Goal: Information Seeking & Learning: Learn about a topic

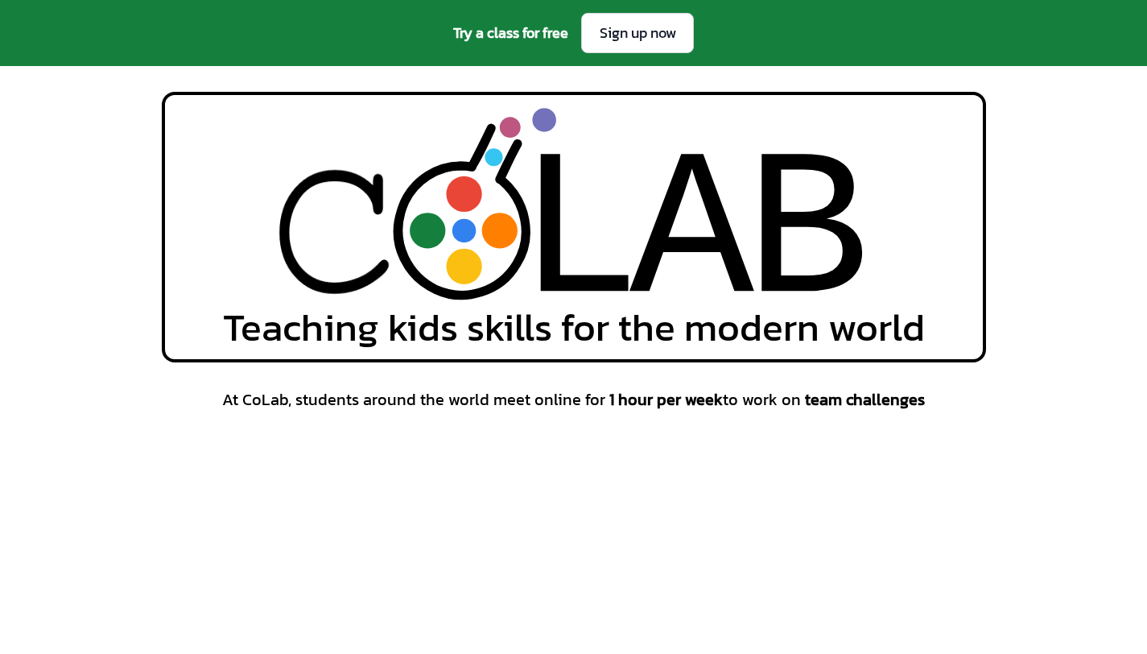
click at [34, 309] on div "L L A A B B Teaching kids skills for the modern world" at bounding box center [573, 227] width 1147 height 270
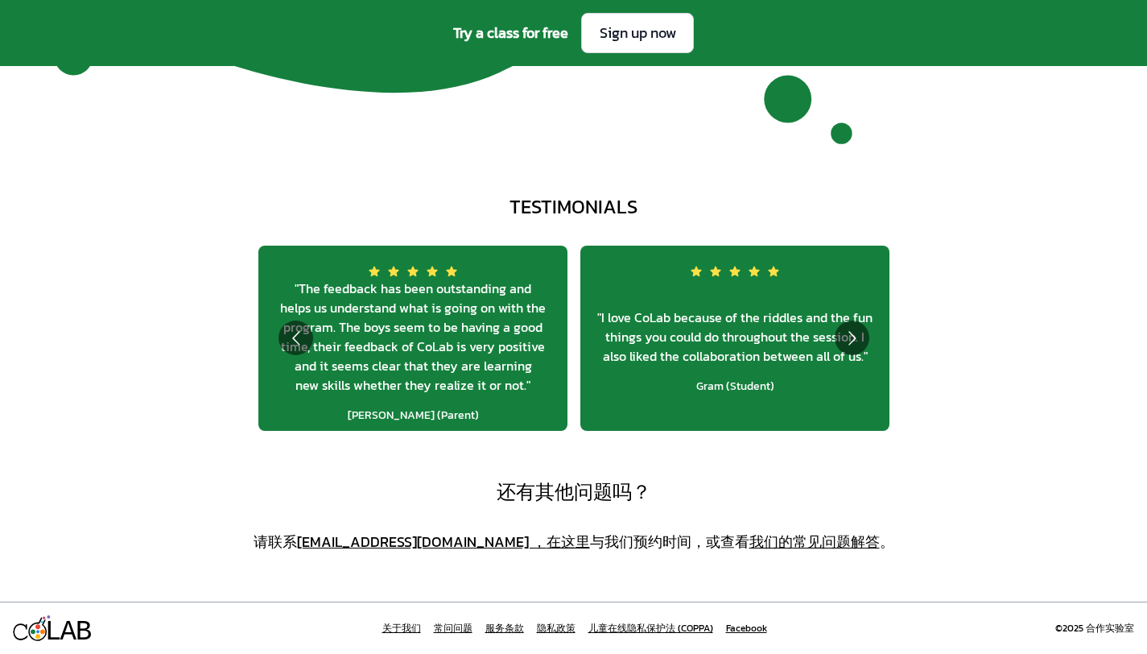
scroll to position [5635, 0]
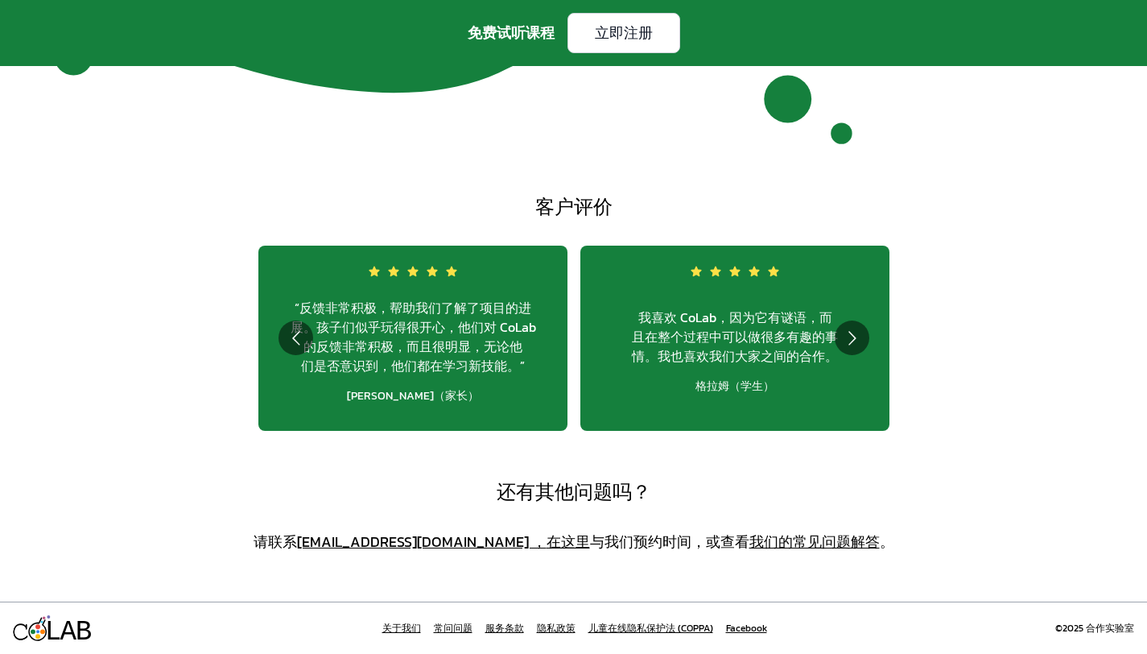
click at [412, 626] on font "关于我们" at bounding box center [401, 628] width 39 height 14
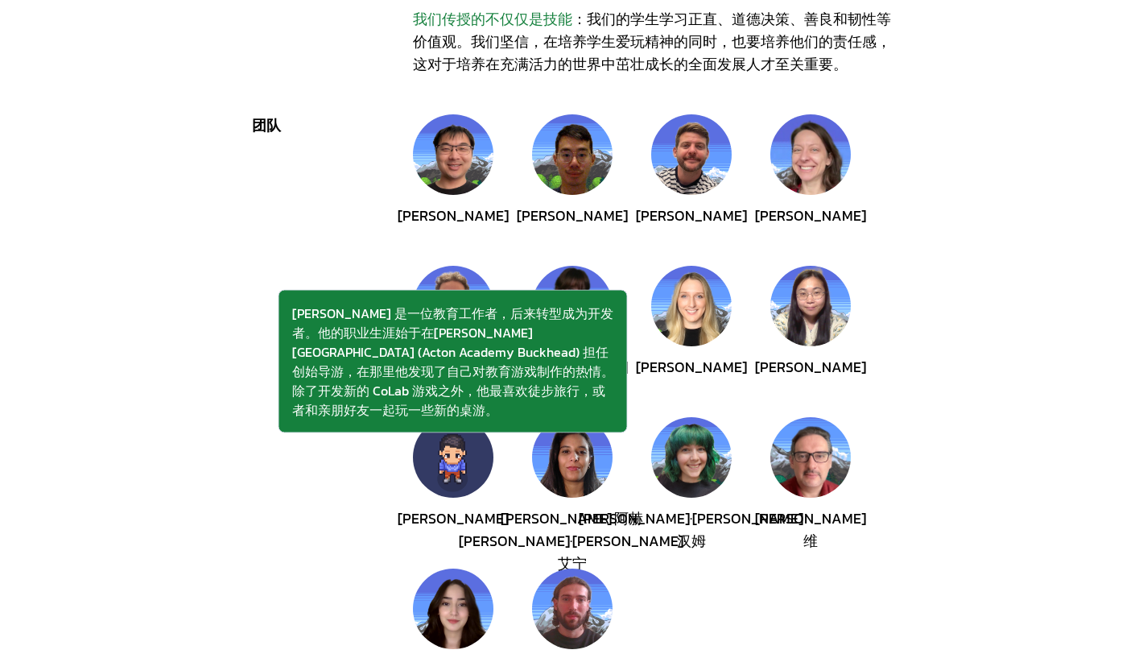
scroll to position [169, 0]
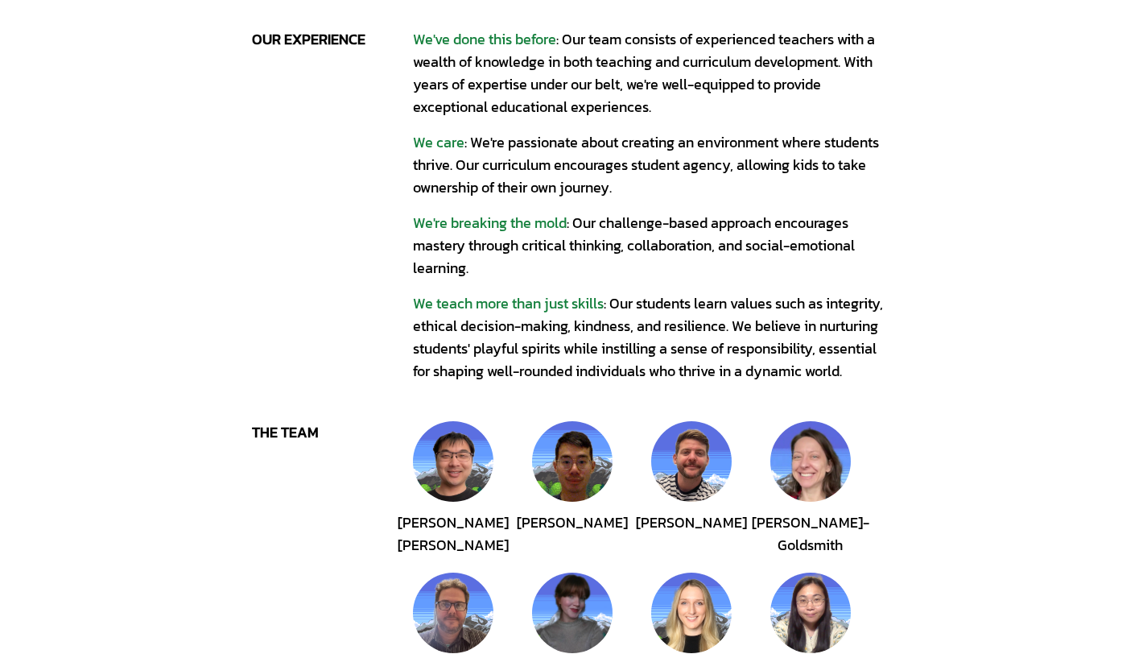
click at [1020, 369] on div "L L A A B B About Us our experience We've done this before : Our team consists …" at bounding box center [573, 550] width 1147 height 1438
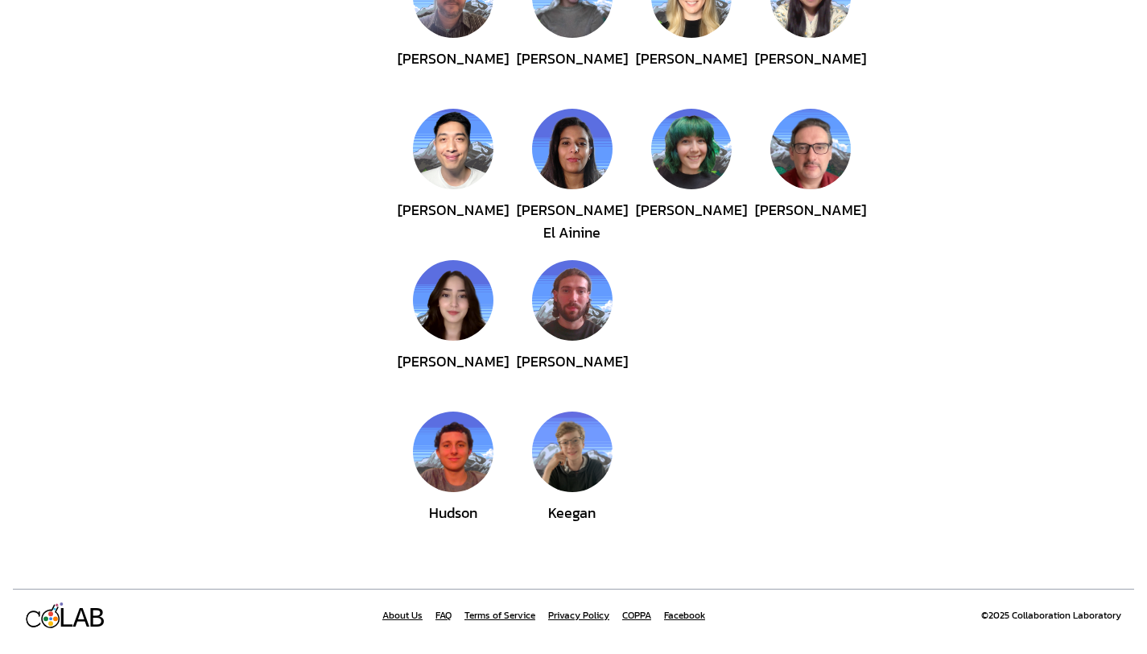
scroll to position [695, 0]
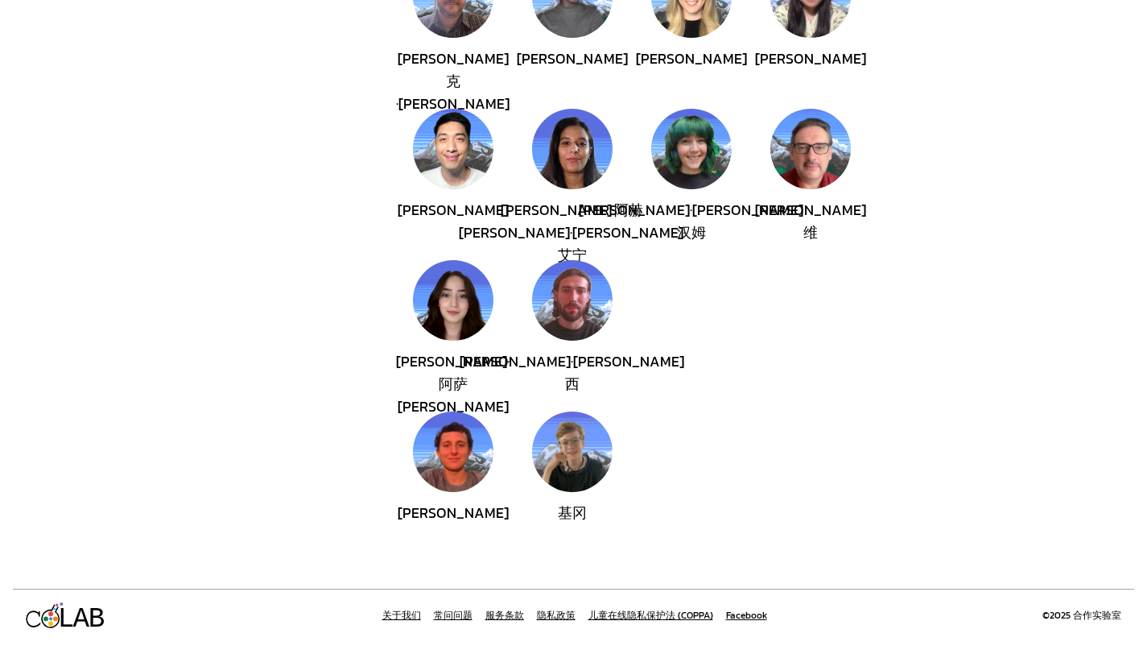
click at [745, 609] on font "Facebook" at bounding box center [746, 615] width 41 height 14
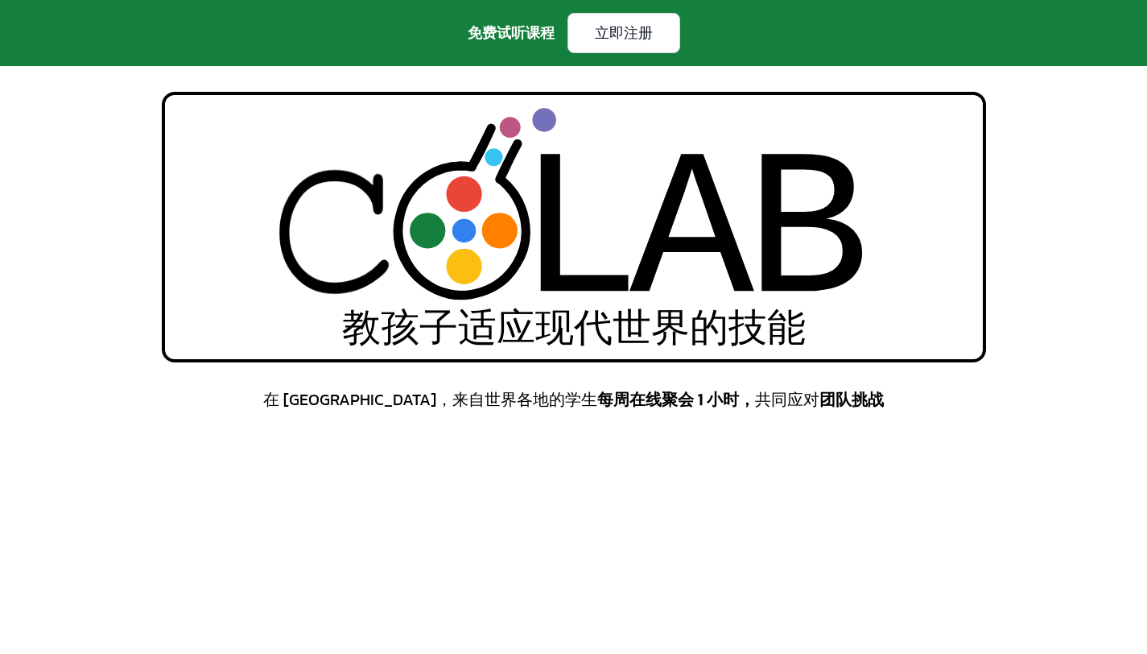
click at [144, 392] on div "在 CoLab，来自世界各地的学生 每周在线聚会 1 小时， 共同应对 团队挑战" at bounding box center [573, 587] width 1147 height 398
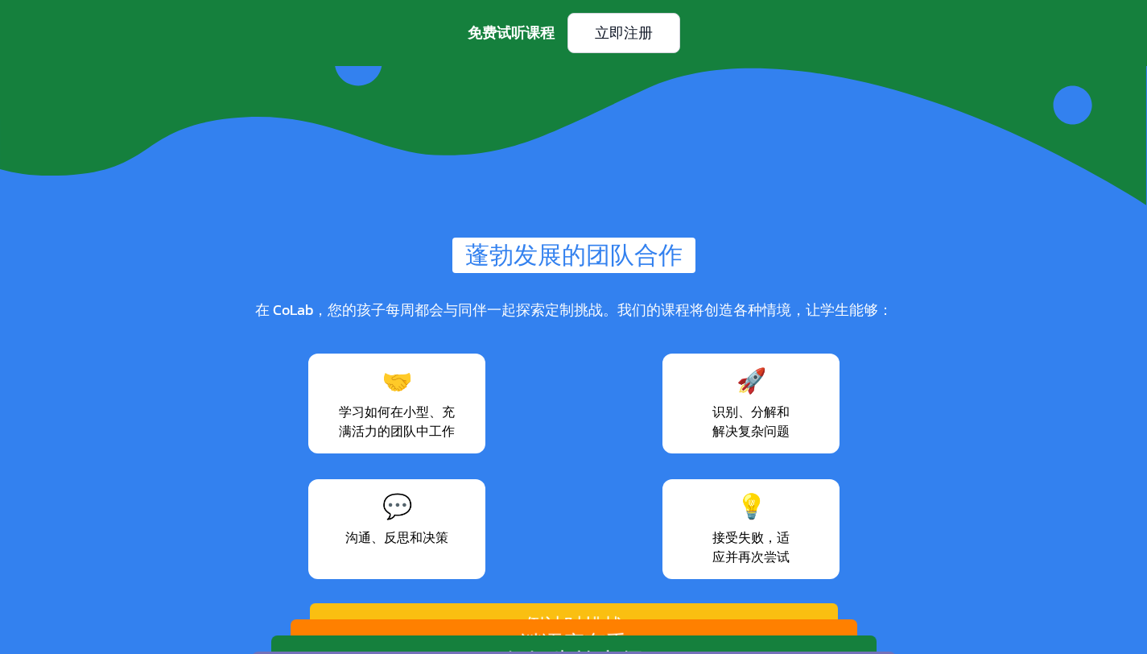
scroll to position [1962, 0]
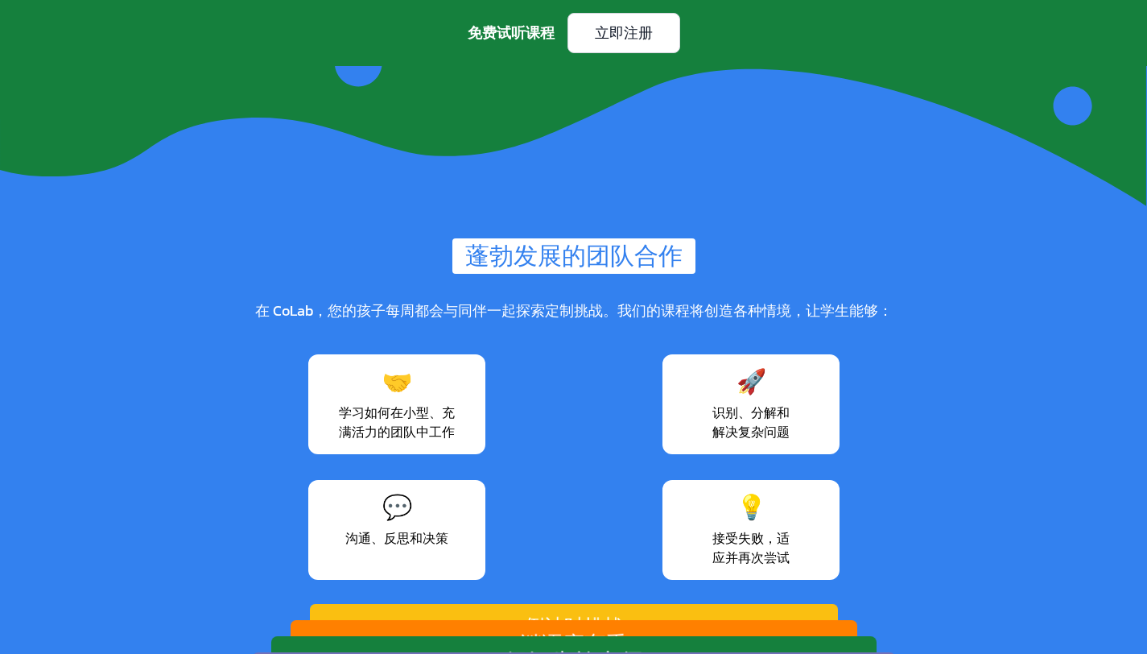
click at [202, 282] on div "蓬勃发展的团队合作 在 CoLab，您的孩子每周都会与同伴一起探索定制挑战。我们的课程将创造各种情境，让学生能够： 🤝 学习如何在小型、充满活力的团队中工作 …" at bounding box center [573, 638] width 1147 height 800
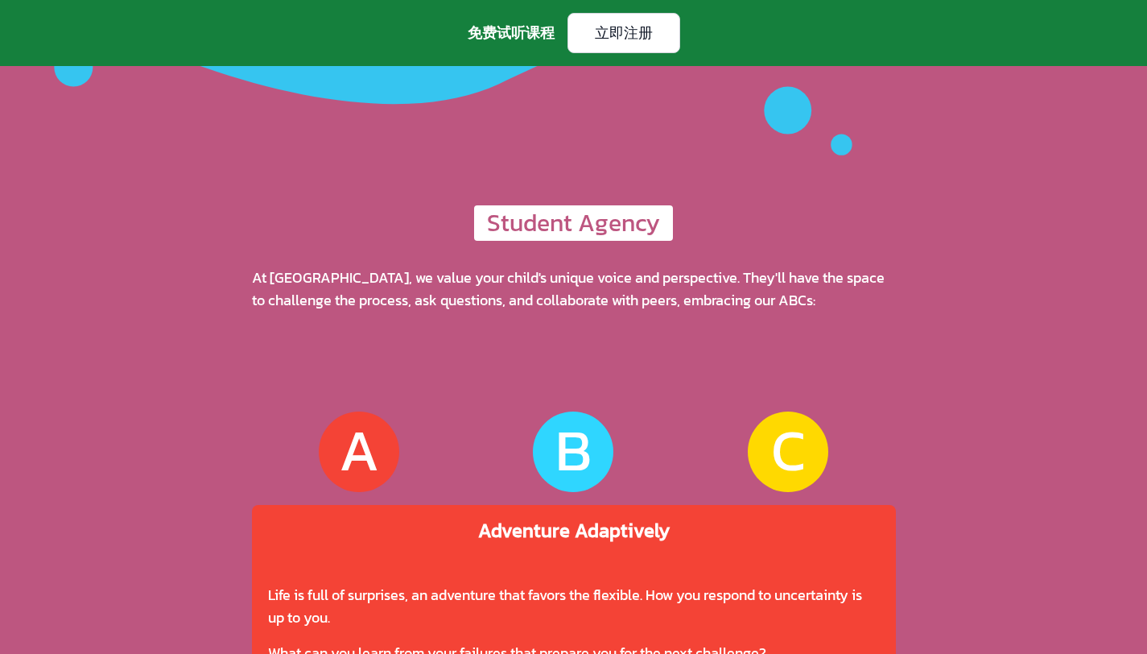
scroll to position [5635, 0]
